Goal: Find specific page/section: Find specific page/section

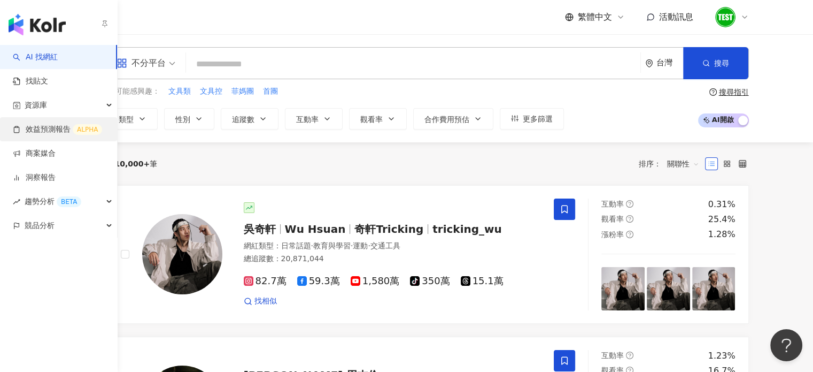
click at [57, 124] on link "效益預測報告 ALPHA" at bounding box center [57, 129] width 89 height 11
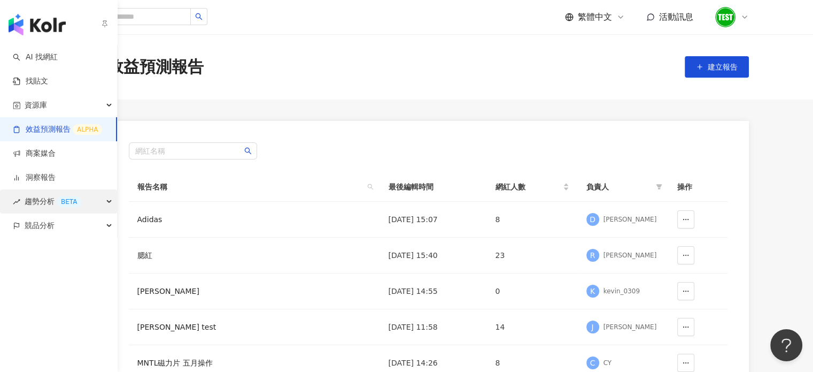
click at [42, 198] on span "趨勢分析 BETA" at bounding box center [53, 201] width 57 height 24
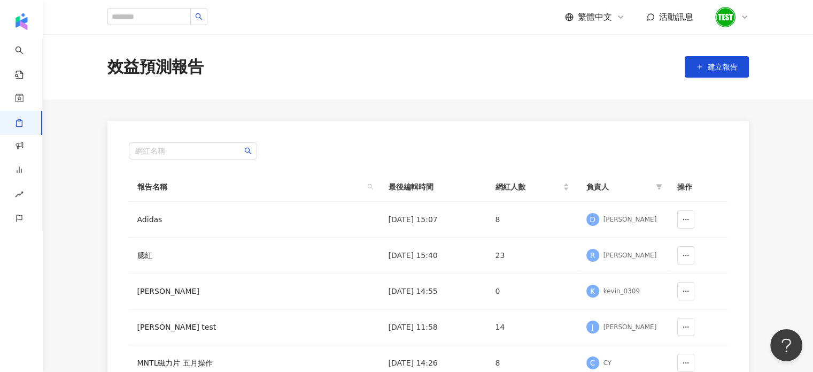
scroll to position [359, 0]
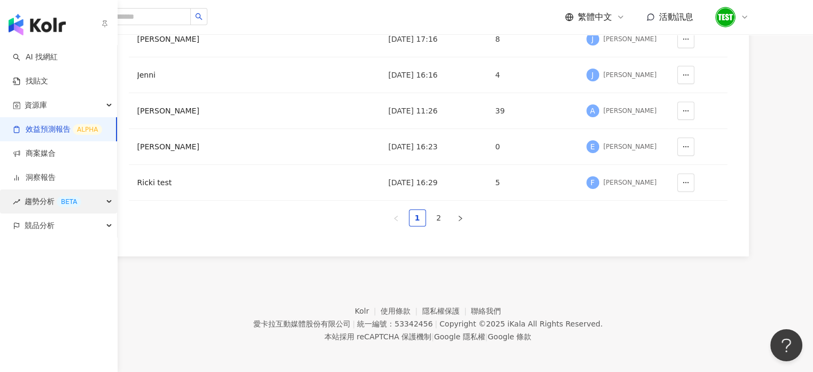
click at [71, 201] on div "BETA" at bounding box center [69, 201] width 25 height 11
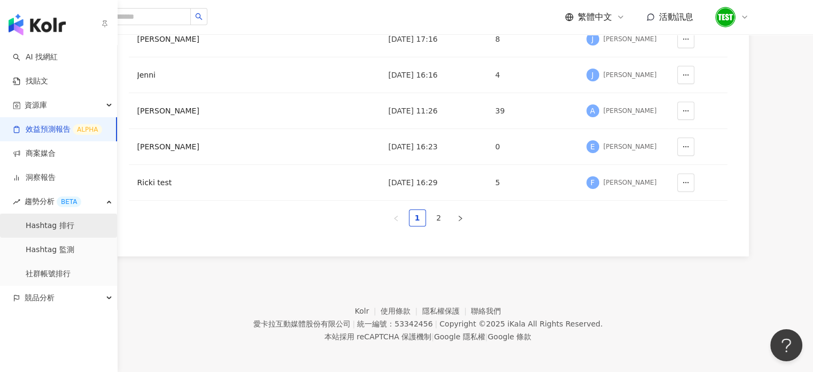
click at [74, 222] on link "Hashtag 排行" at bounding box center [50, 225] width 49 height 11
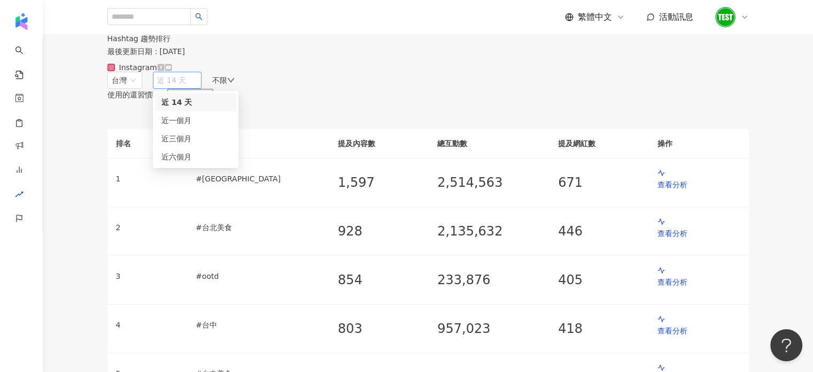
click at [198, 88] on span "近 14 天" at bounding box center [177, 80] width 41 height 16
